Goal: Navigation & Orientation: Find specific page/section

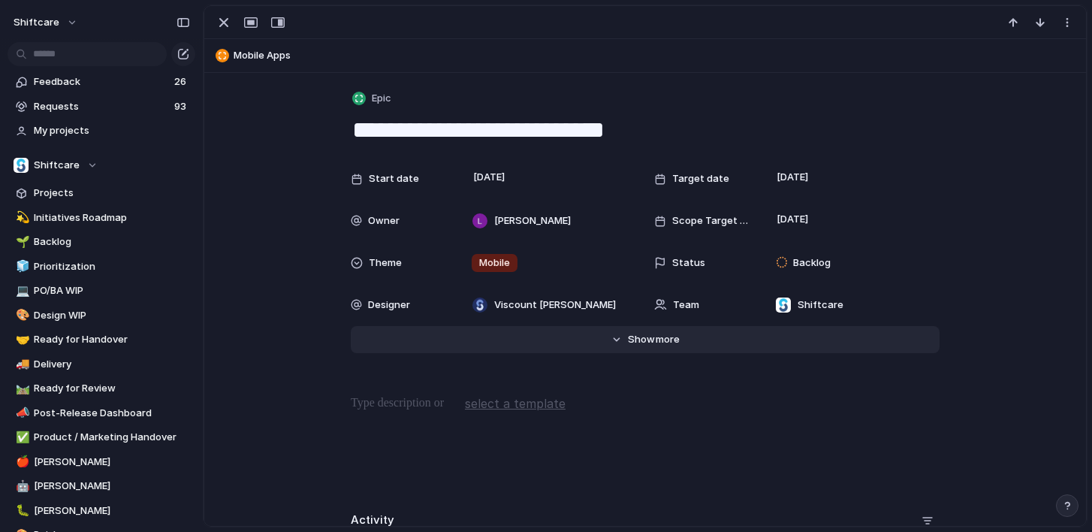
click at [650, 345] on span "Show" at bounding box center [641, 339] width 27 height 15
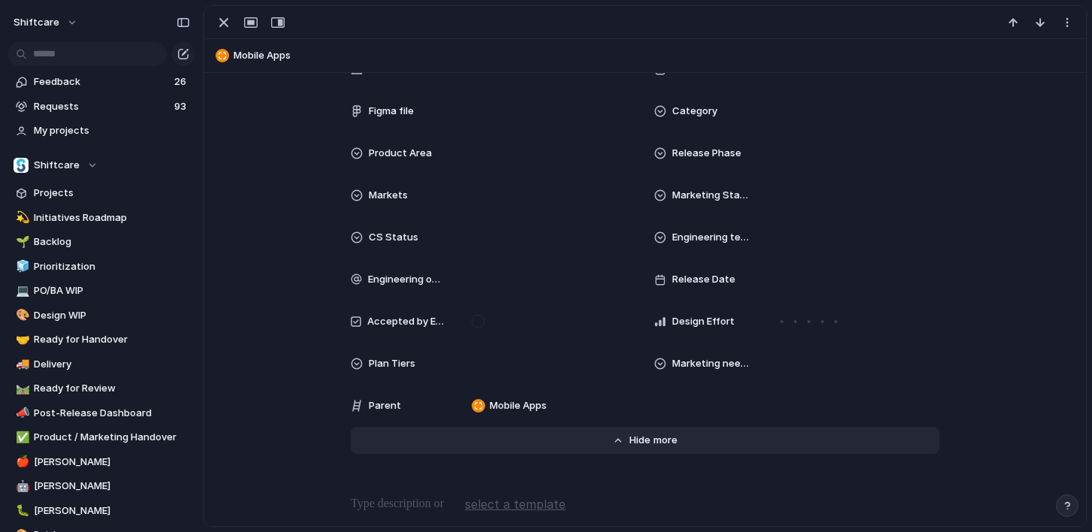
scroll to position [489, 0]
click at [647, 439] on span "Show" at bounding box center [642, 439] width 27 height 15
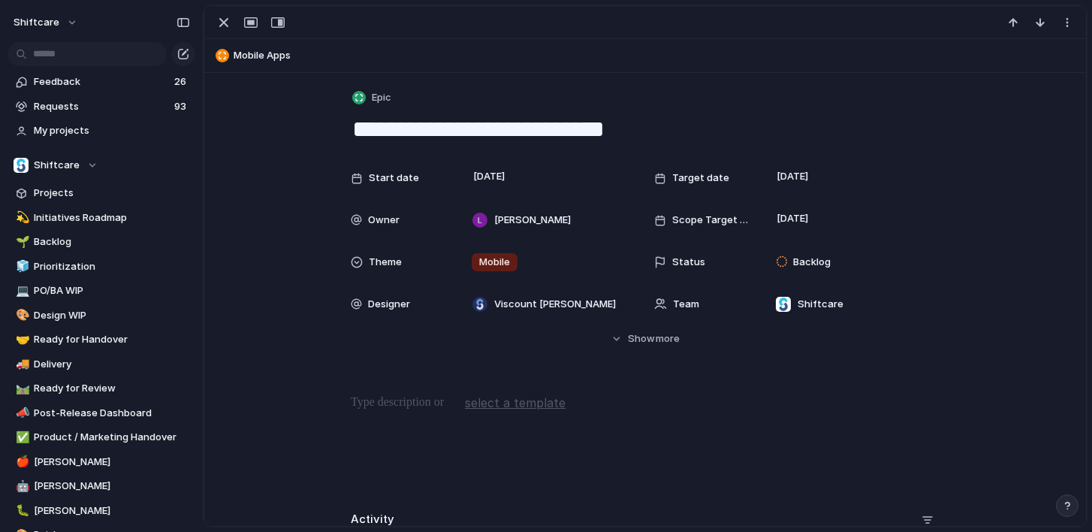
scroll to position [0, 0]
click at [126, 84] on span "Feedback" at bounding box center [102, 81] width 136 height 15
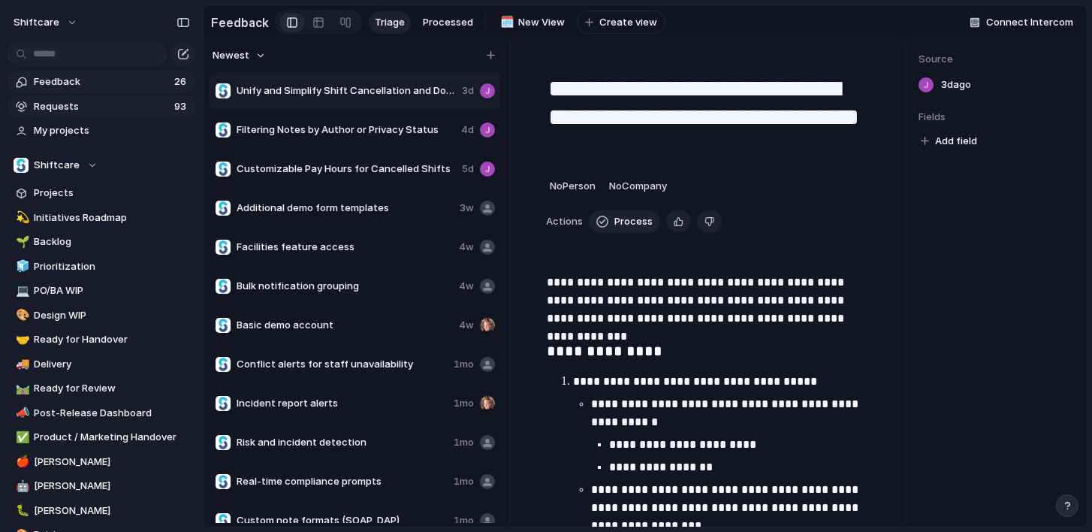
click at [137, 103] on span "Requests" at bounding box center [102, 106] width 136 height 15
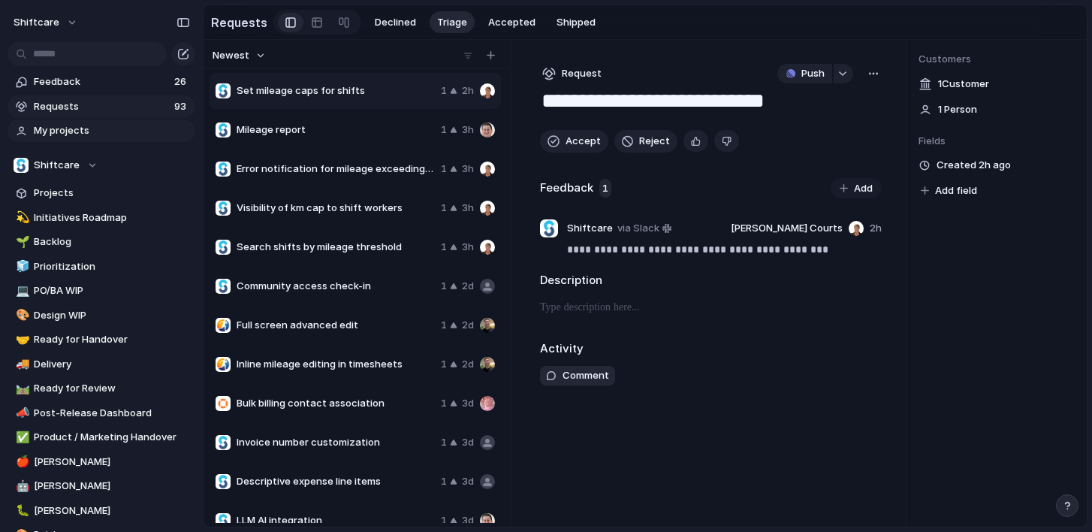
click at [116, 127] on span "My projects" at bounding box center [112, 130] width 156 height 15
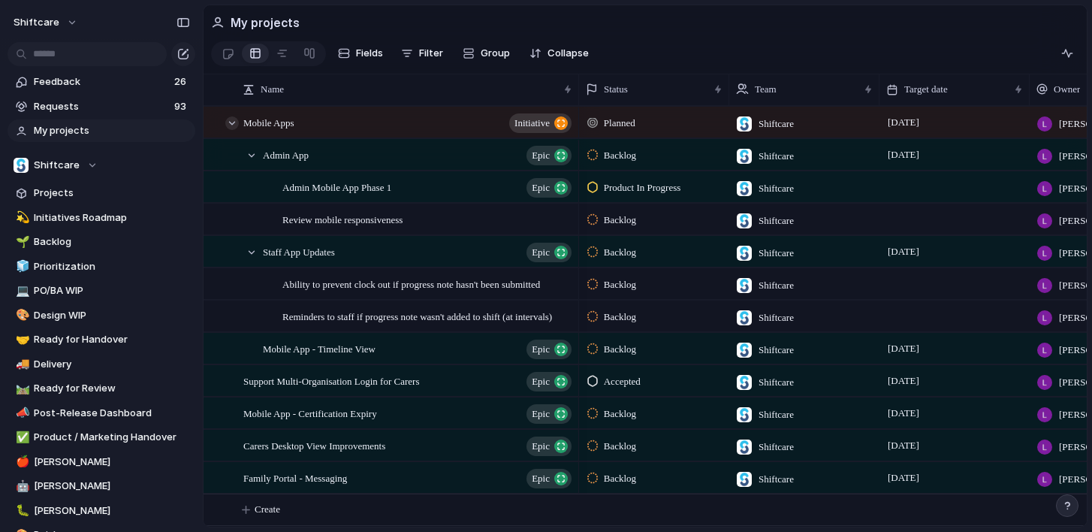
click at [234, 124] on div at bounding box center [232, 123] width 14 height 14
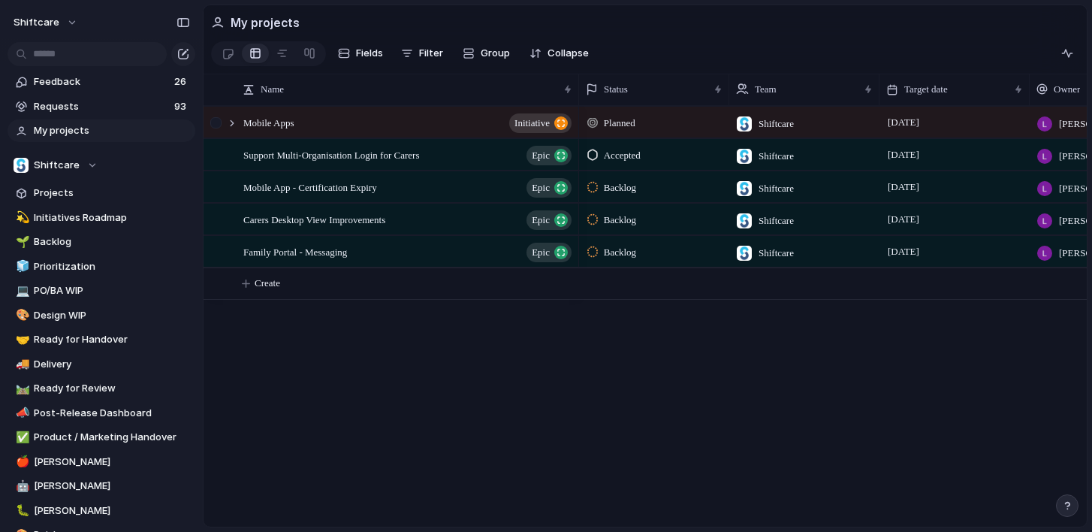
click at [237, 128] on div at bounding box center [224, 122] width 41 height 31
click at [234, 123] on div at bounding box center [232, 123] width 14 height 14
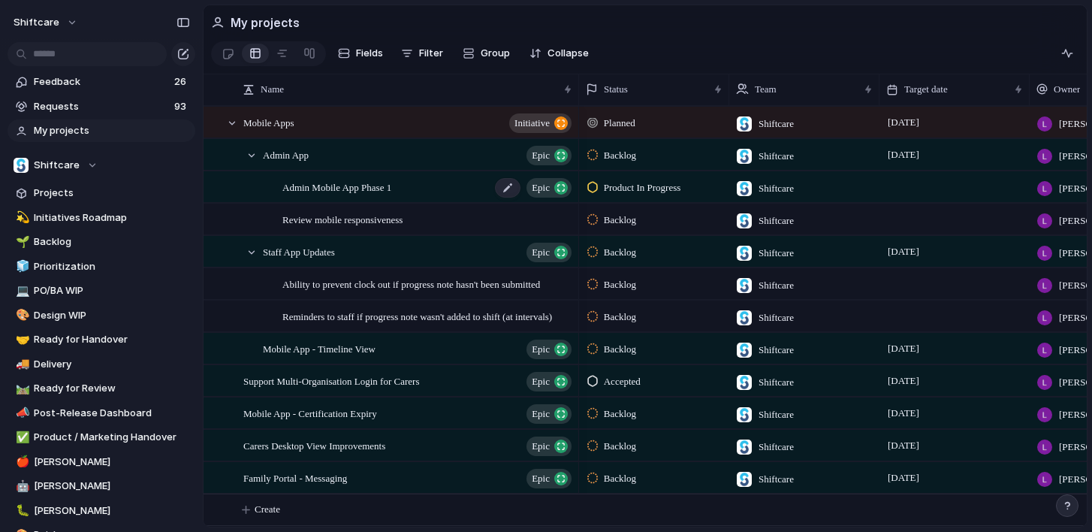
click at [370, 192] on span "Admin Mobile App Phase 1" at bounding box center [336, 186] width 109 height 17
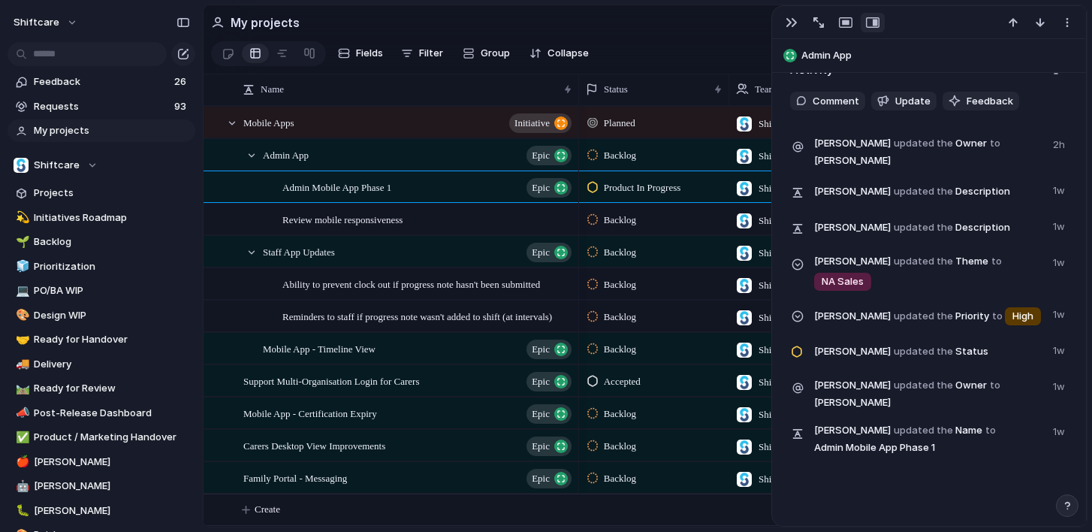
scroll to position [3516, 0]
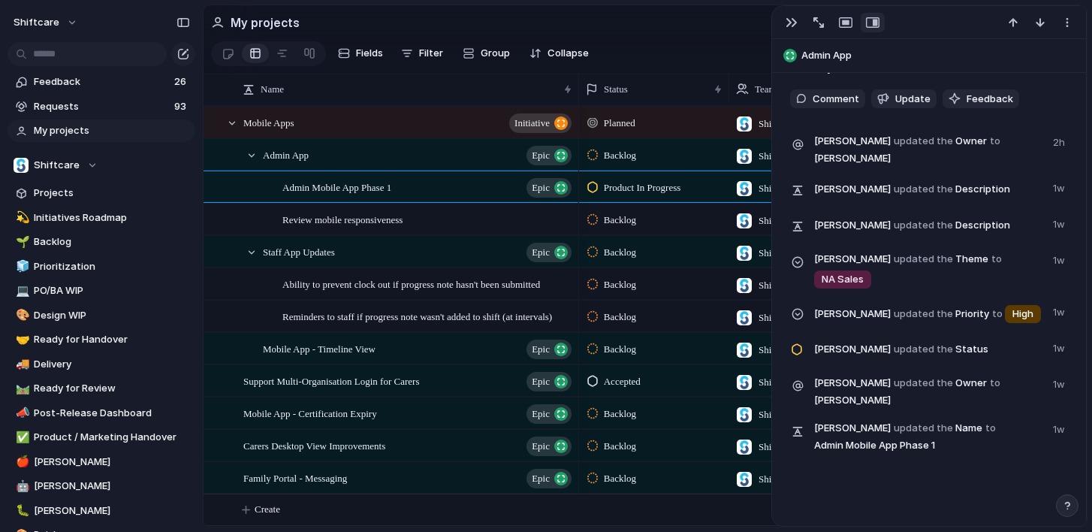
click at [770, 35] on section "My projects" at bounding box center [645, 22] width 883 height 34
click at [792, 29] on button "button" at bounding box center [792, 23] width 24 height 20
